Goal: Check status: Check status

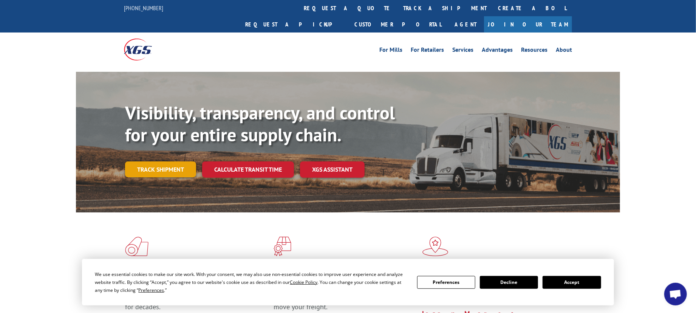
click at [170, 161] on link "Track shipment" at bounding box center [160, 169] width 71 height 16
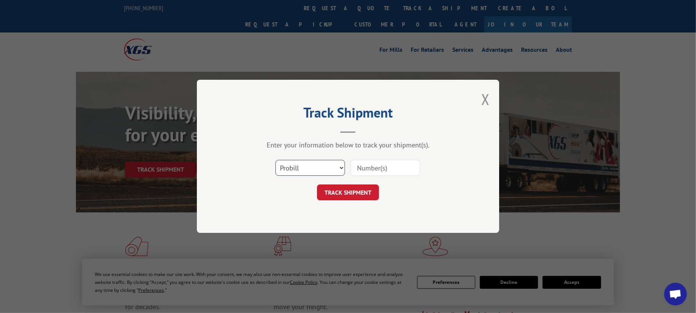
click at [341, 168] on select "Select category... Probill BOL PO" at bounding box center [310, 168] width 70 height 16
select select "bol"
click at [275, 160] on select "Select category... Probill BOL PO" at bounding box center [310, 168] width 70 height 16
paste input "7037019"
type input "7037019"
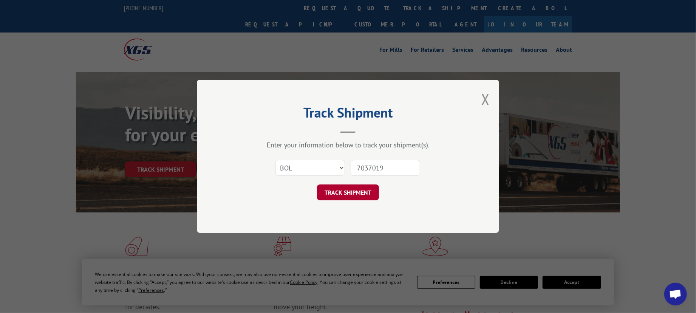
click at [364, 189] on button "TRACK SHIPMENT" at bounding box center [348, 193] width 62 height 16
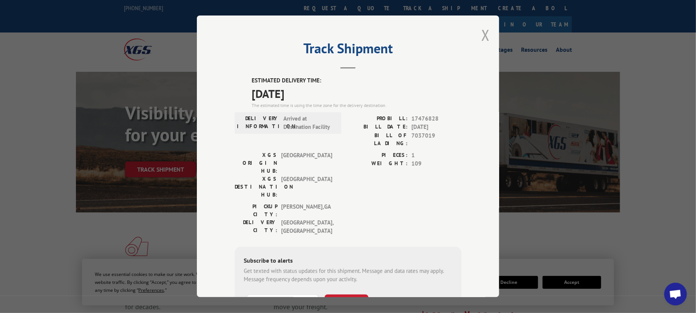
click at [483, 33] on button "Close modal" at bounding box center [485, 35] width 8 height 20
